Goal: Transaction & Acquisition: Obtain resource

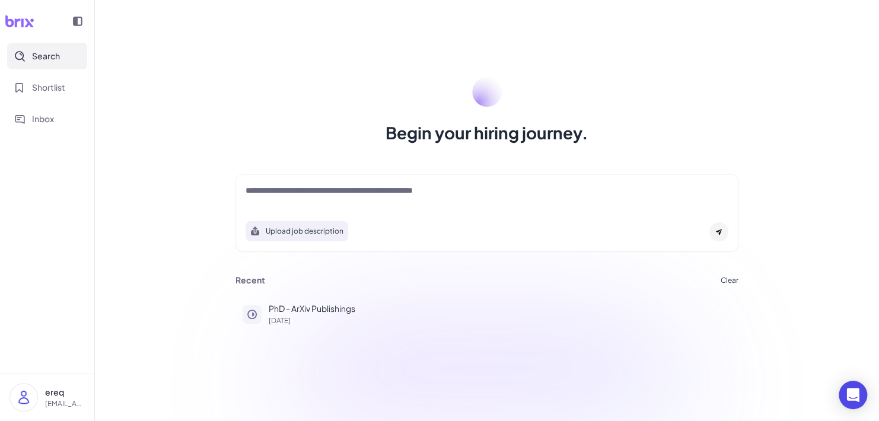
click at [330, 183] on div "Upload job description" at bounding box center [486, 212] width 503 height 77
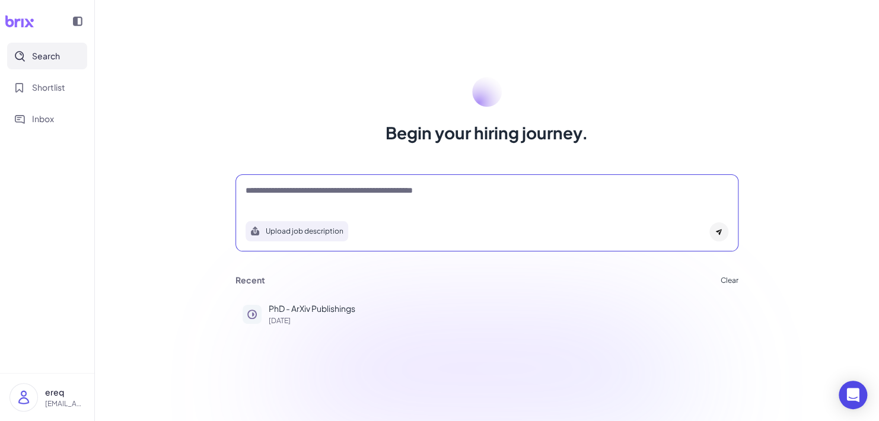
click at [325, 196] on textarea at bounding box center [486, 191] width 483 height 14
type textarea "**********"
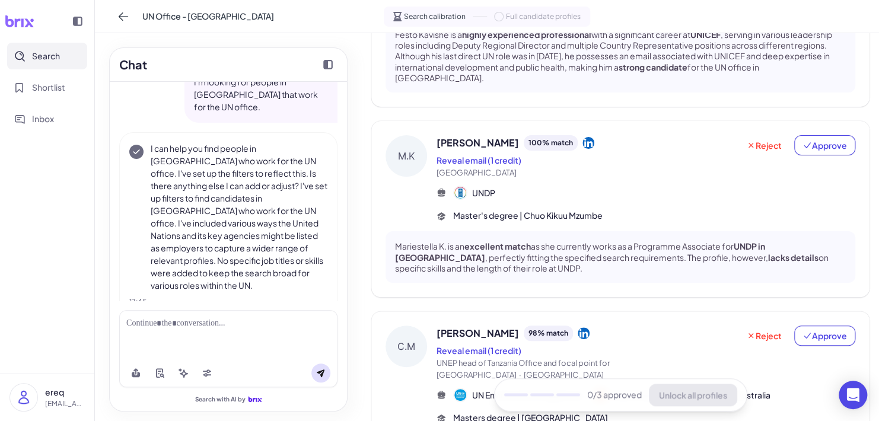
scroll to position [274, 0]
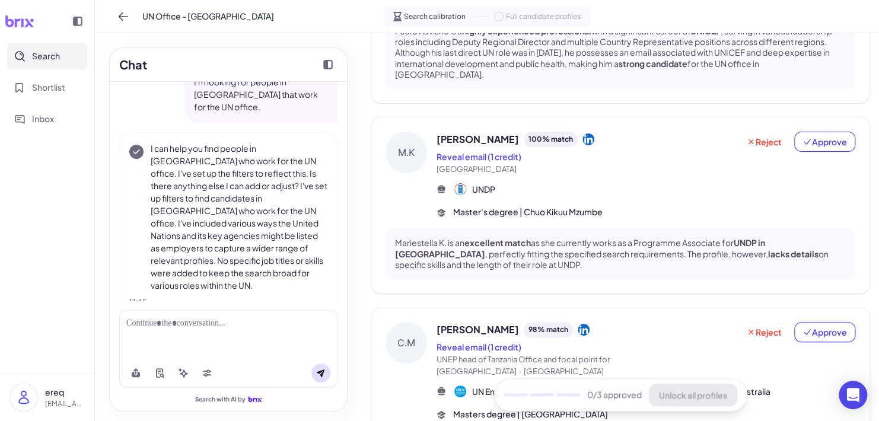
click at [248, 328] on div at bounding box center [228, 323] width 204 height 12
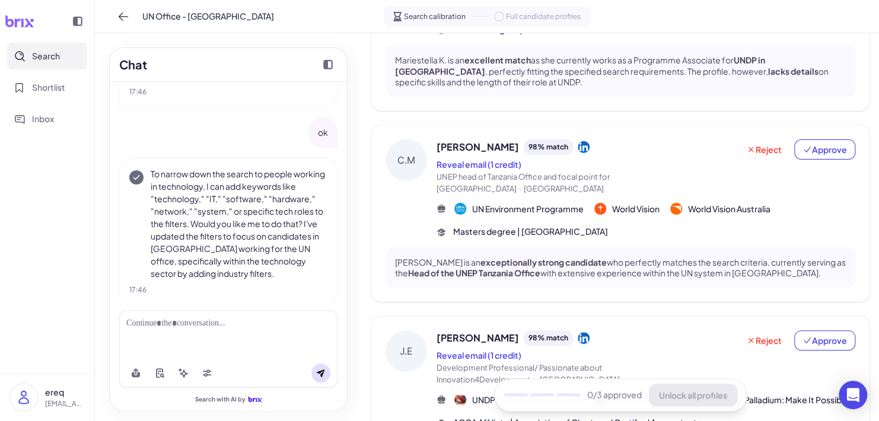
scroll to position [457, 0]
click at [577, 141] on icon at bounding box center [583, 147] width 12 height 12
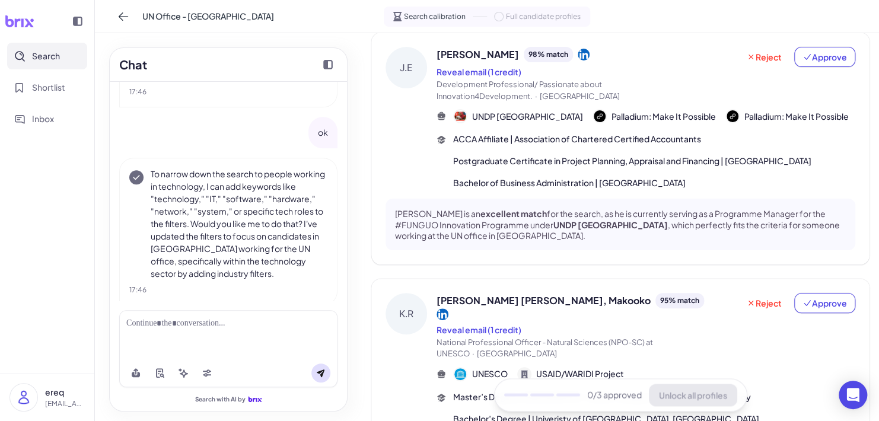
scroll to position [830, 0]
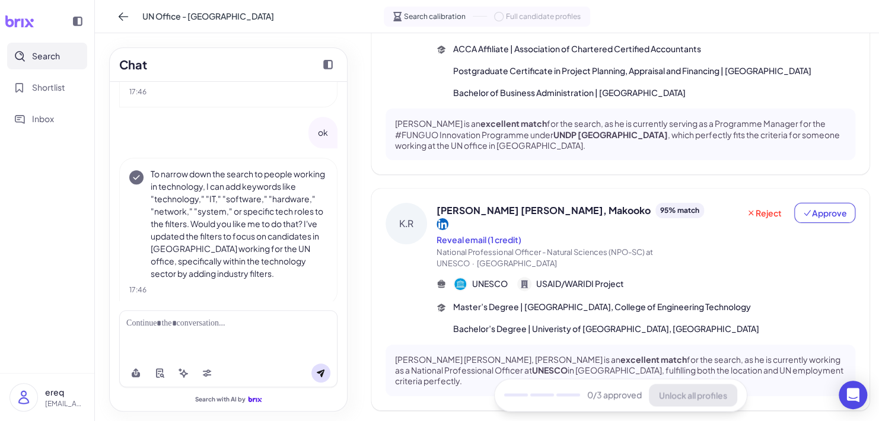
click at [448, 218] on icon at bounding box center [442, 224] width 12 height 12
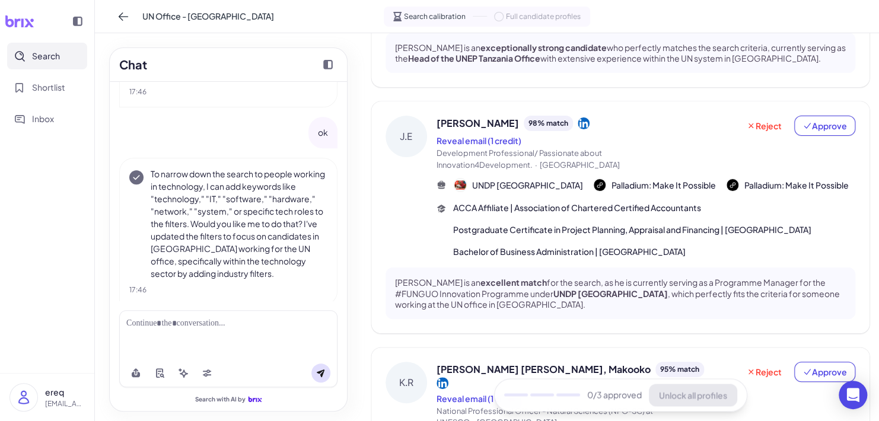
scroll to position [681, 0]
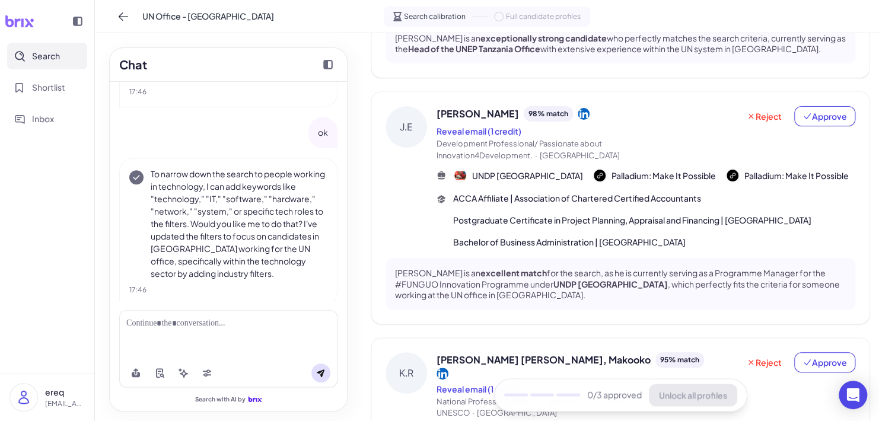
click at [577, 108] on icon at bounding box center [583, 114] width 12 height 12
click at [470, 125] on button "Reveal email (1 credit)" at bounding box center [478, 131] width 85 height 12
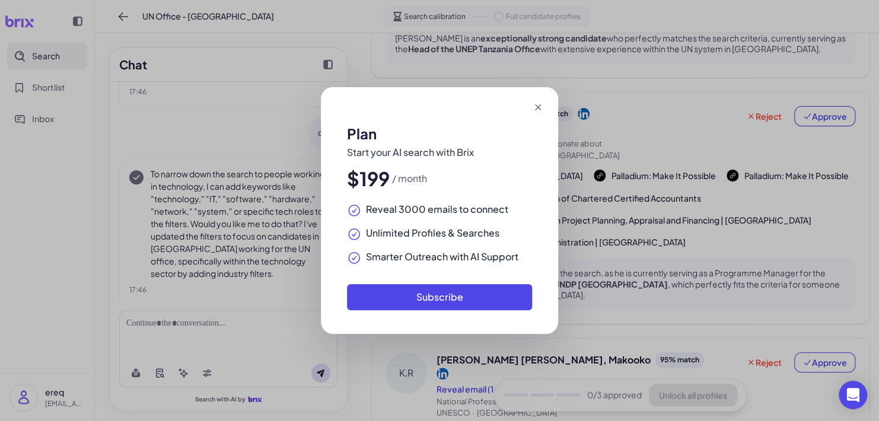
click at [536, 106] on icon at bounding box center [538, 107] width 6 height 6
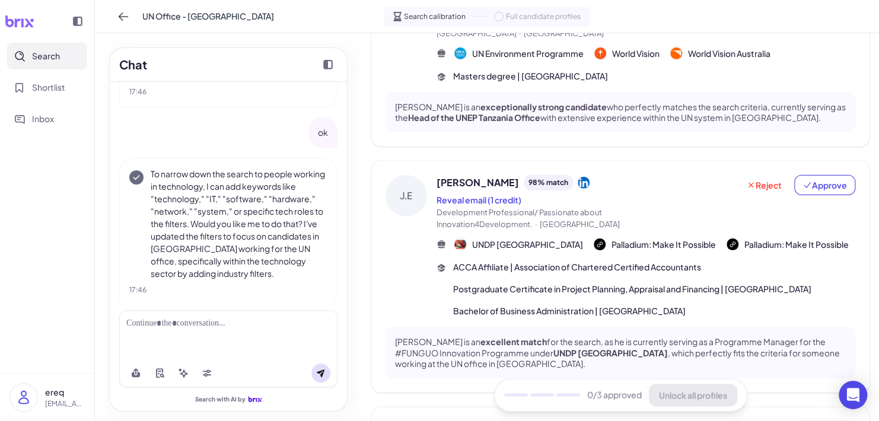
scroll to position [636, 0]
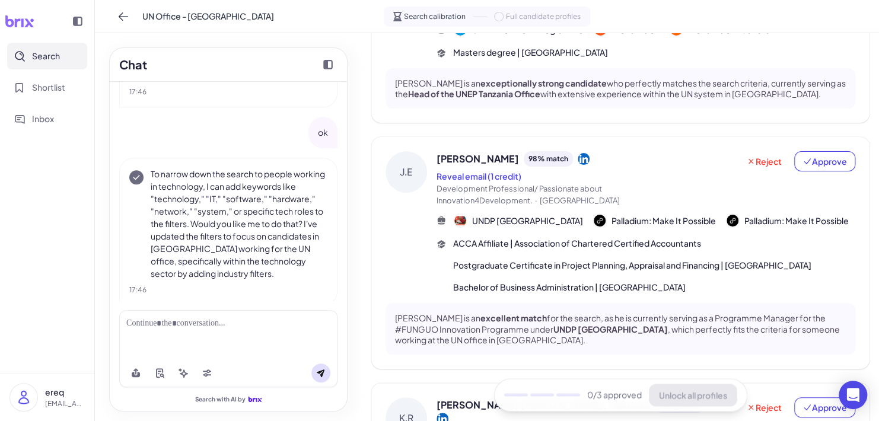
click at [526, 319] on p "[PERSON_NAME] is an excellent match for the search, as he is currently serving …" at bounding box center [620, 328] width 451 height 33
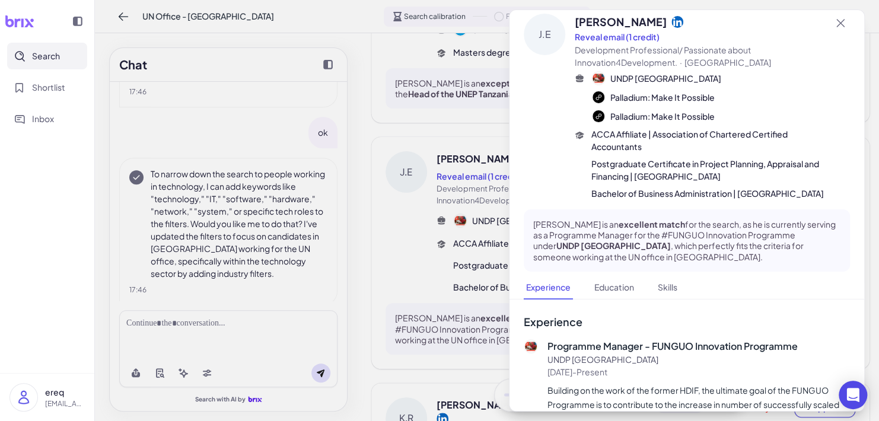
scroll to position [13, 0]
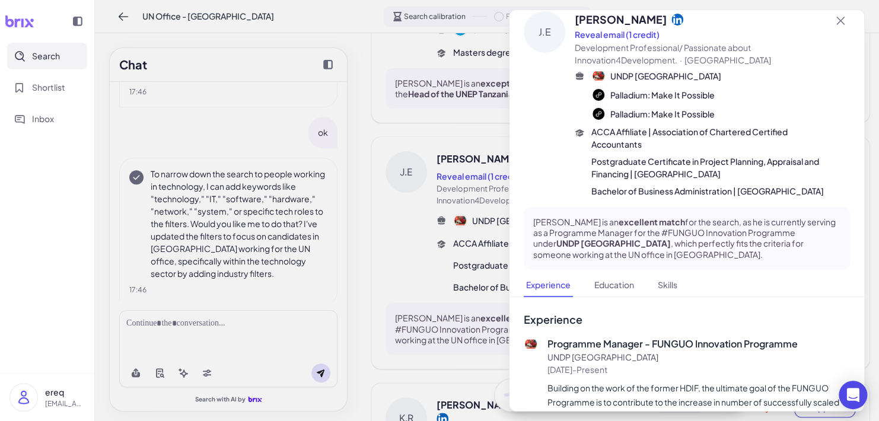
click at [650, 25] on div "[PERSON_NAME]" at bounding box center [702, 19] width 256 height 16
click at [671, 20] on icon at bounding box center [677, 19] width 12 height 12
click at [649, 32] on button "Reveal email (1 credit)" at bounding box center [616, 34] width 85 height 12
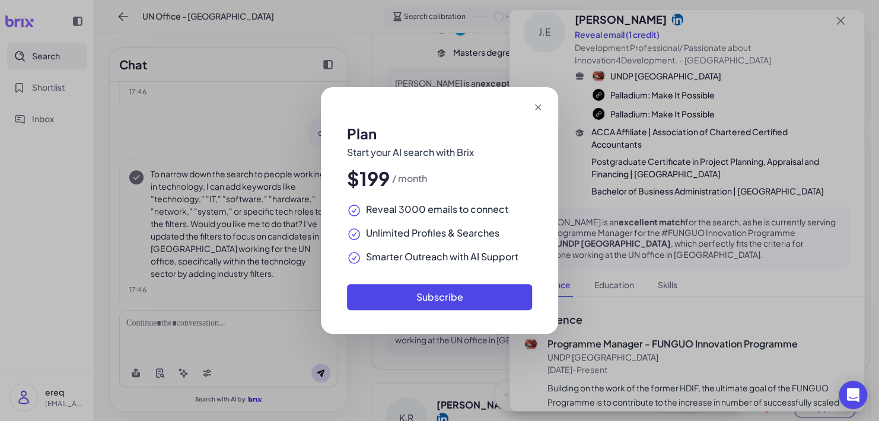
click at [539, 104] on icon at bounding box center [538, 107] width 12 height 12
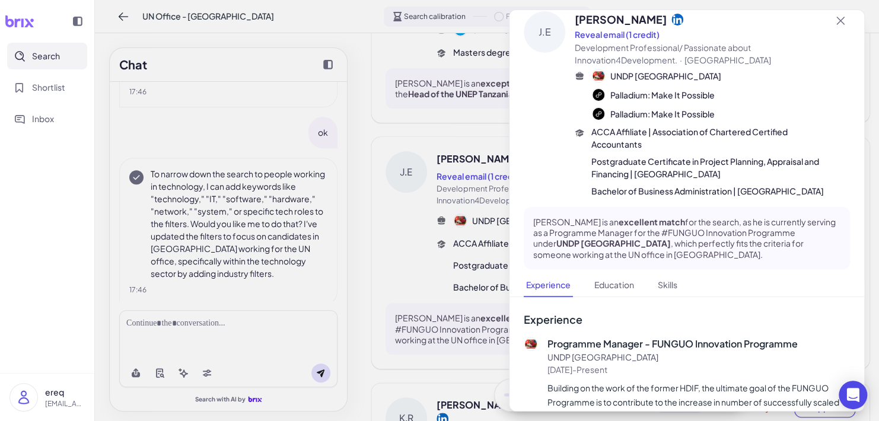
click at [671, 14] on icon at bounding box center [677, 19] width 12 height 12
click at [671, 17] on icon at bounding box center [677, 19] width 12 height 12
click at [803, 157] on span "Postgraduate Certificate in Project Planning, Appraisal and Financing | [GEOGRA…" at bounding box center [711, 167] width 240 height 25
click at [671, 20] on icon at bounding box center [677, 20] width 12 height 12
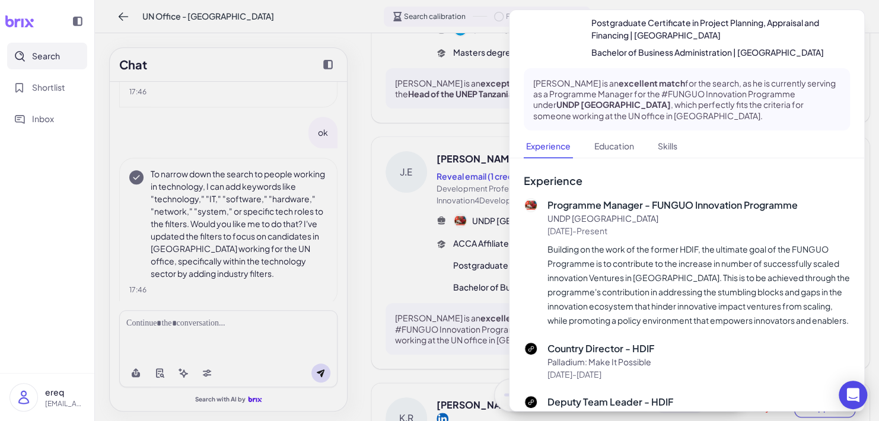
scroll to position [246, 0]
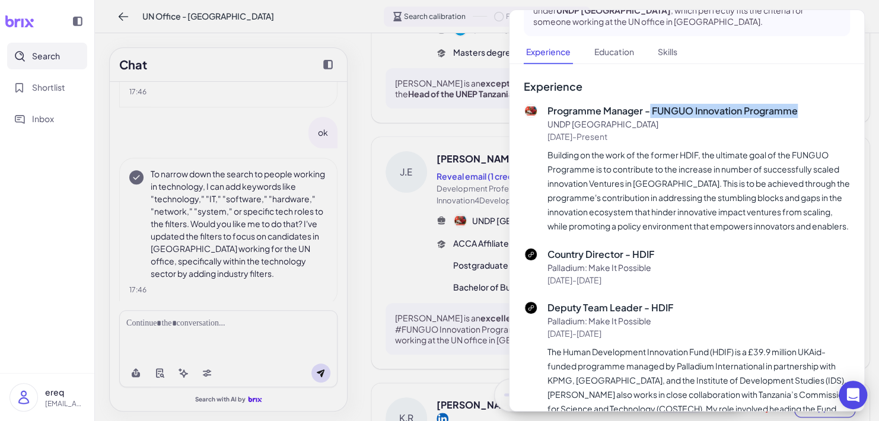
drag, startPoint x: 809, startPoint y: 94, endPoint x: 650, endPoint y: 89, distance: 159.0
click at [650, 104] on p "Programme Manager - FUNGUO Innovation Programme" at bounding box center [698, 111] width 302 height 14
copy p "FUNGUO Innovation Programme"
